Goal: Information Seeking & Learning: Learn about a topic

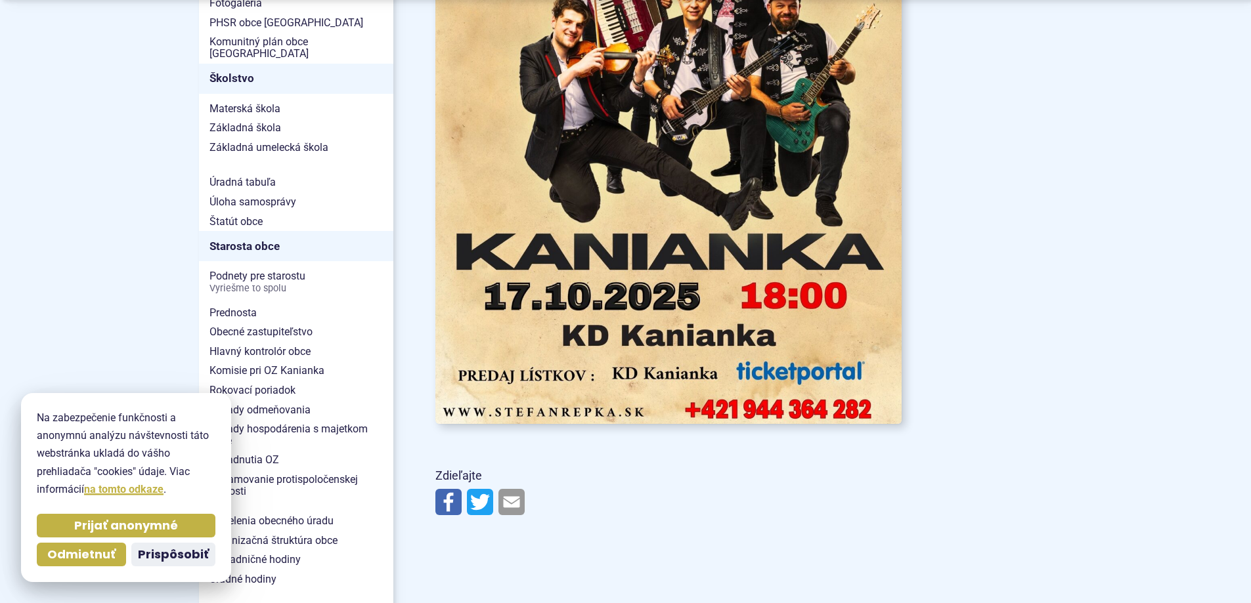
scroll to position [788, 0]
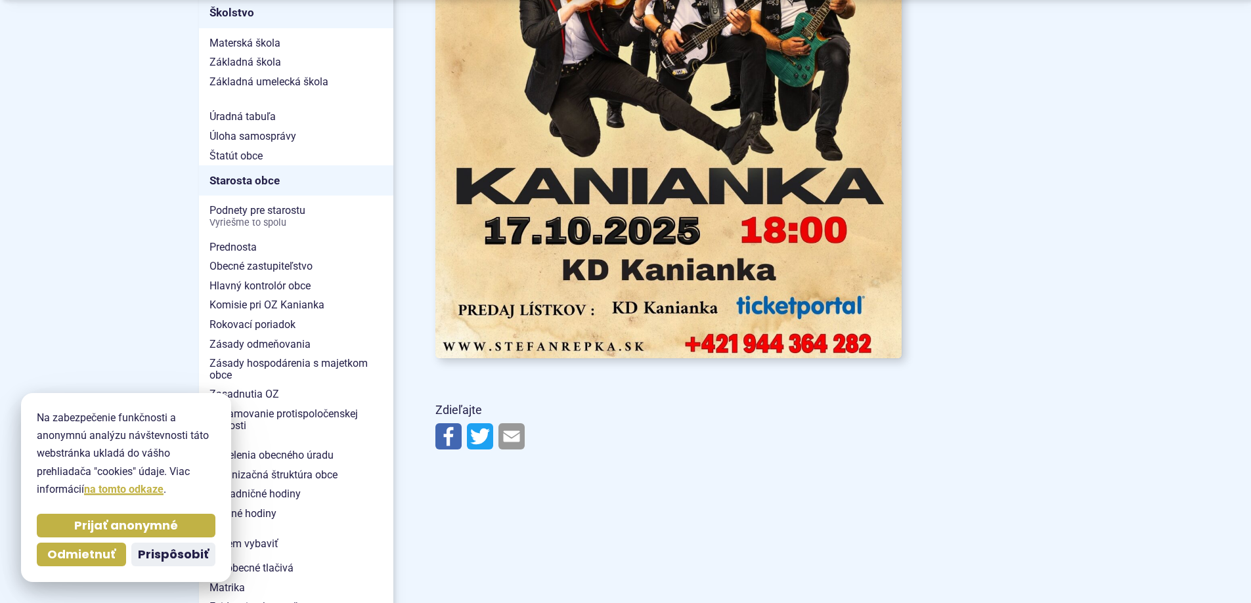
click at [826, 299] on img at bounding box center [668, 29] width 513 height 725
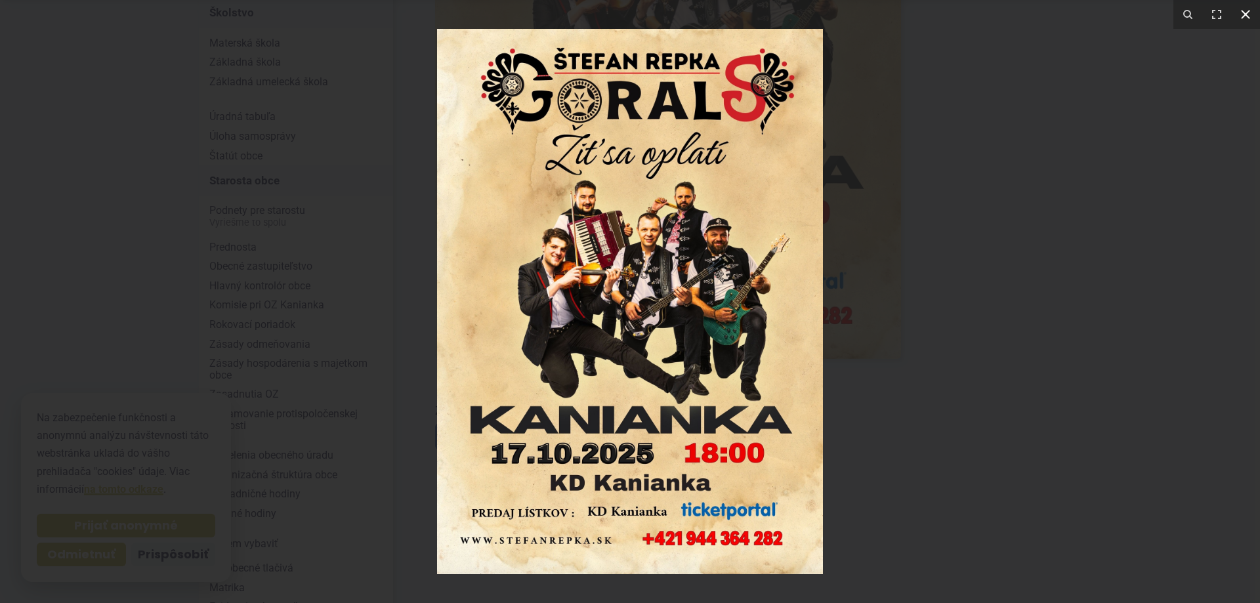
click at [1249, 18] on icon at bounding box center [1246, 15] width 16 height 16
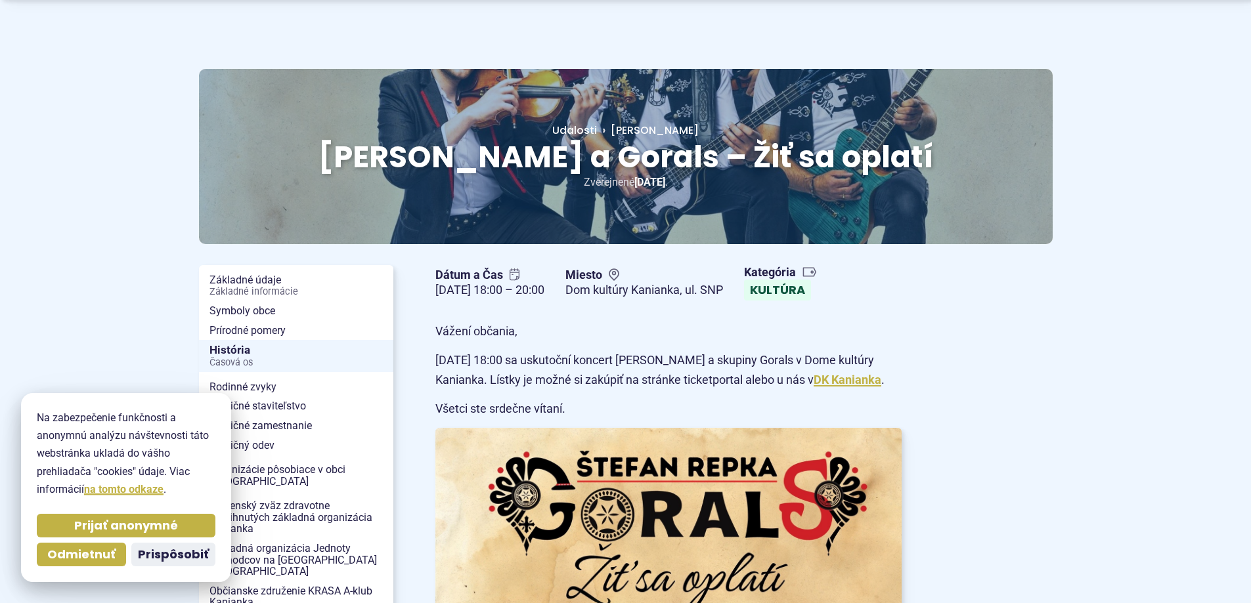
scroll to position [66, 0]
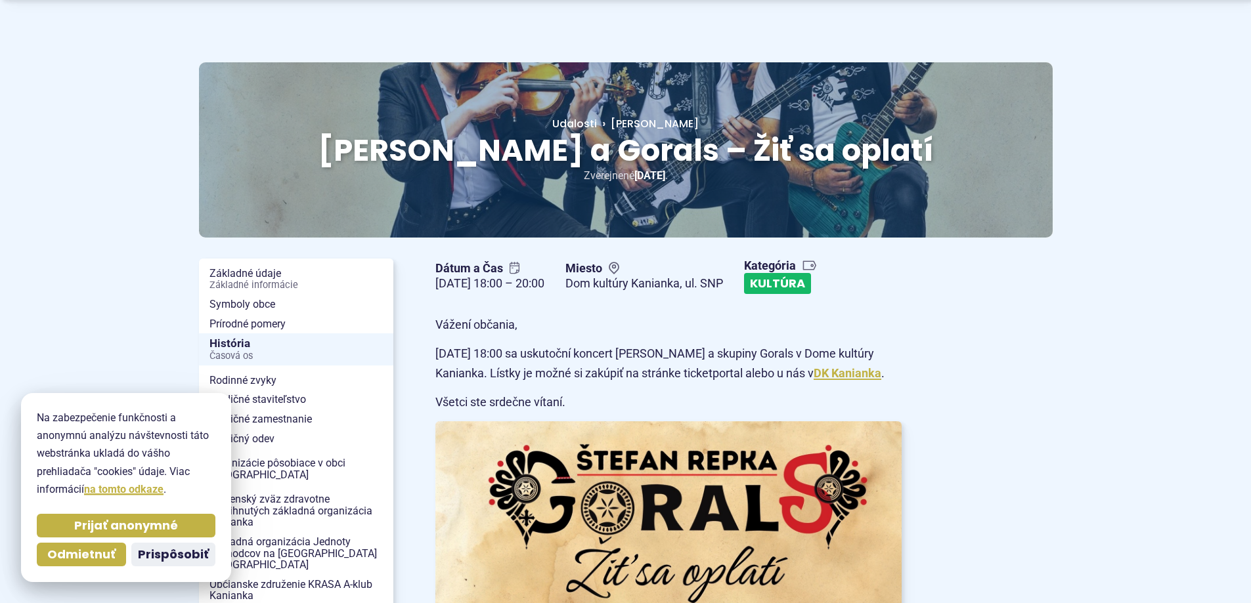
click at [811, 285] on link "Kultúra" at bounding box center [777, 283] width 67 height 21
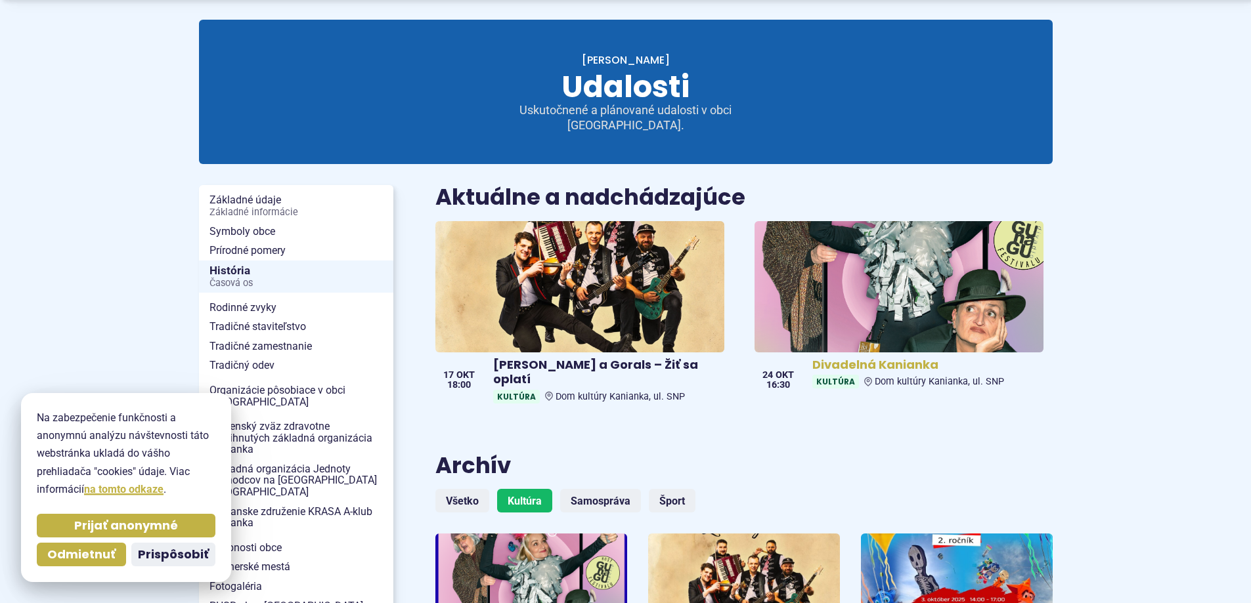
scroll to position [197, 0]
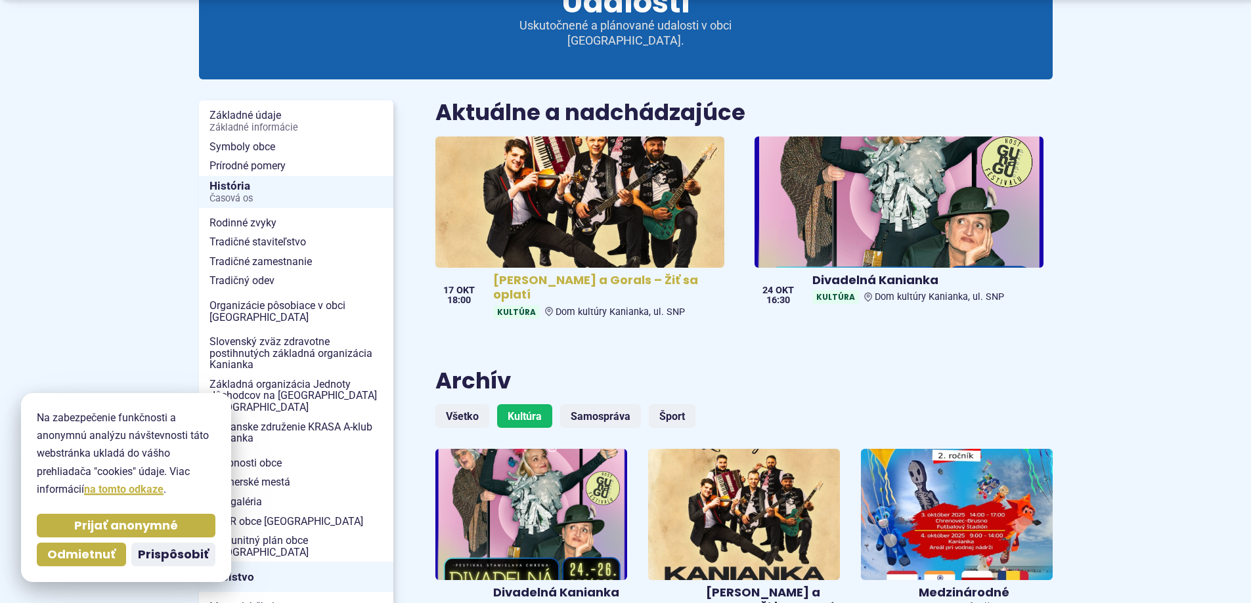
click at [557, 205] on img at bounding box center [580, 202] width 332 height 151
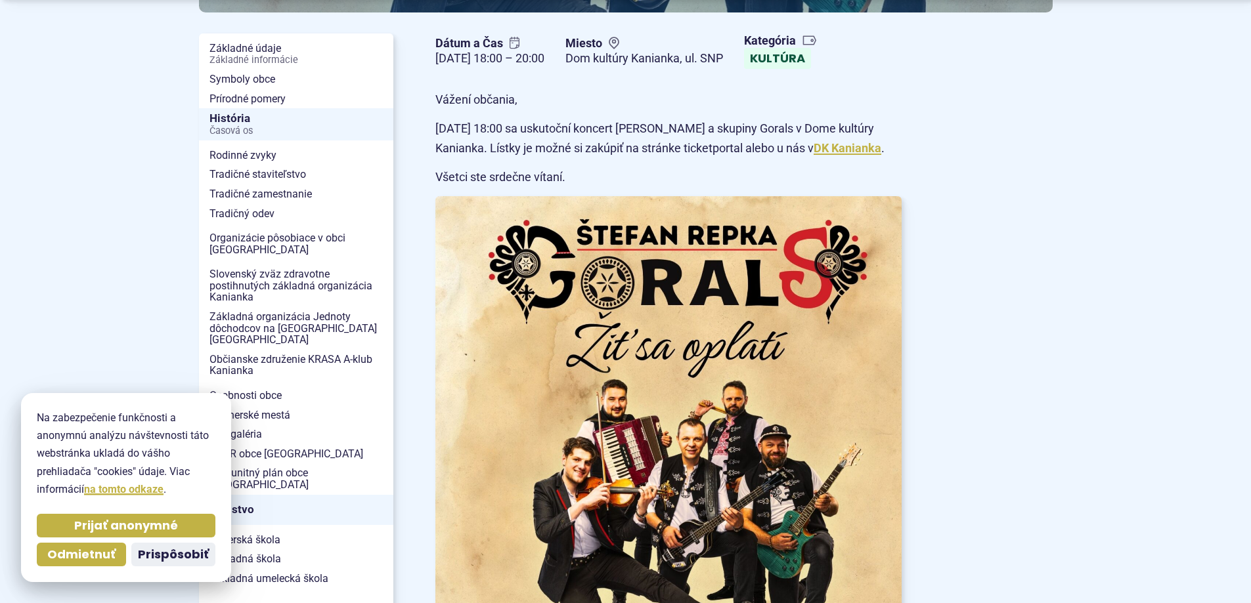
scroll to position [328, 0]
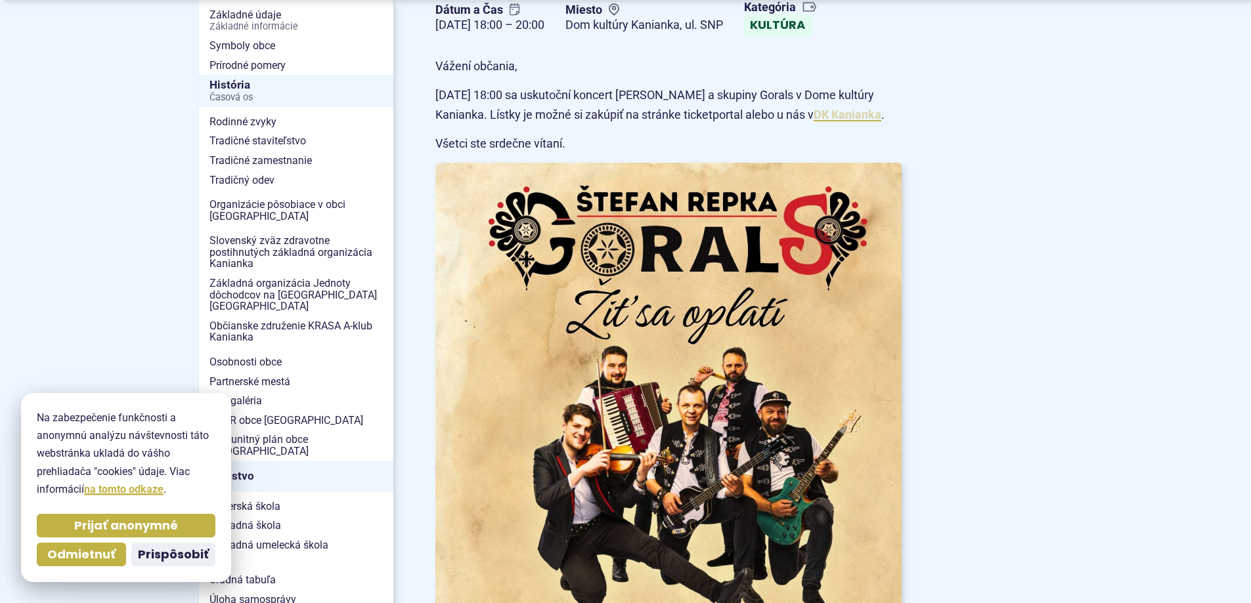
click at [847, 121] on a=AZVsG6PfUqLU5DAQM6CsTYpbhRr7nEuCDkc-VYRJxxKizr1tX-YBcT5BubLcRosy0J8eVm-9KlfNZPdXOJ06AV94WU1jYPxNgRIT3ltKSMePlPYGTM0zgqdziKDq5dlA4bdEPoyrhntzE_lE-oehs9oBVO-ZpzFz7VGq1RE5_XxW83GlPvoH-4-VRMJ_uUGen5U&__tn__=-]K-R"] "DK Kanianka" at bounding box center [847, 115] width 68 height 14
